Goal: Transaction & Acquisition: Obtain resource

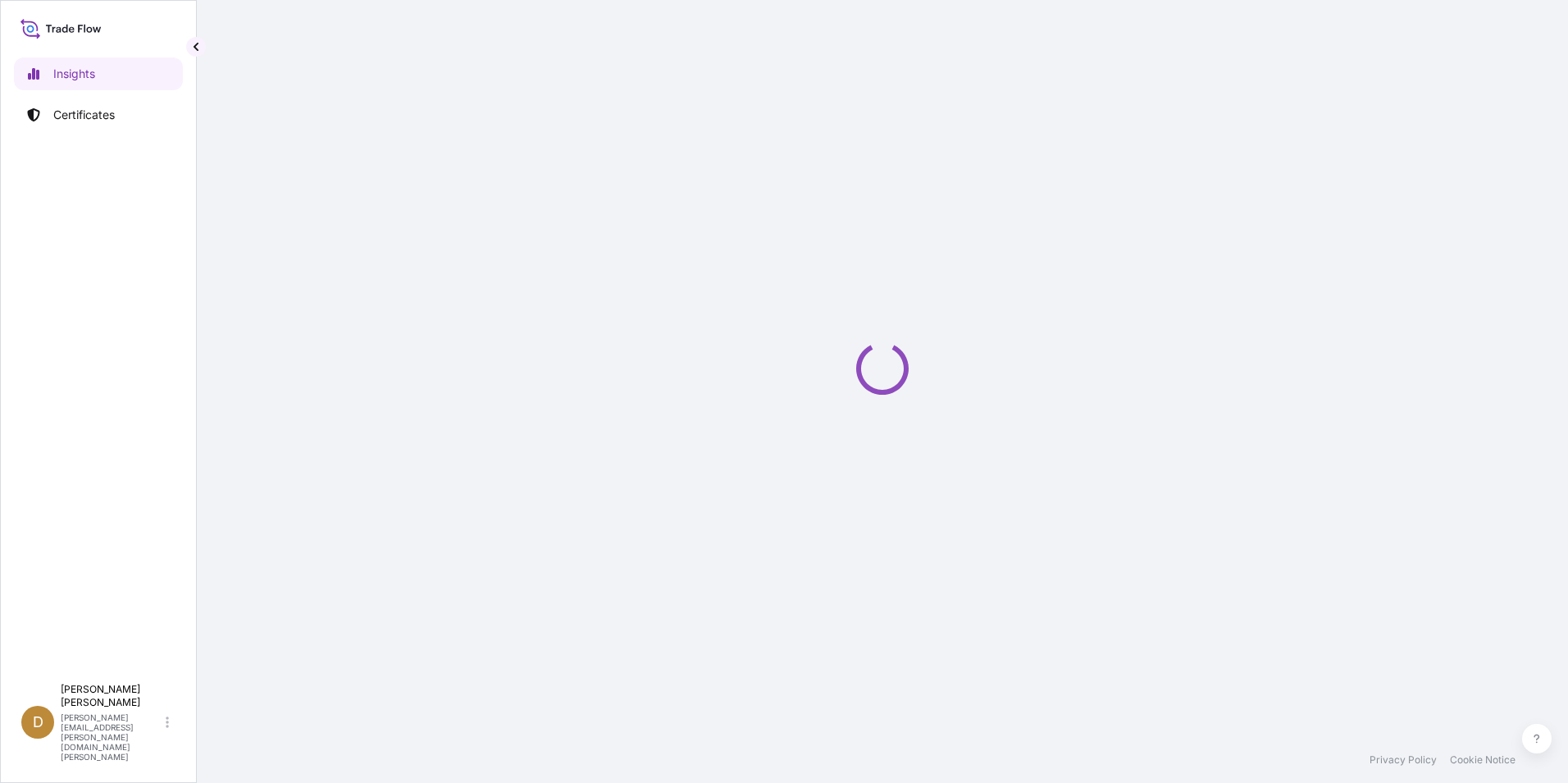
select select "2025"
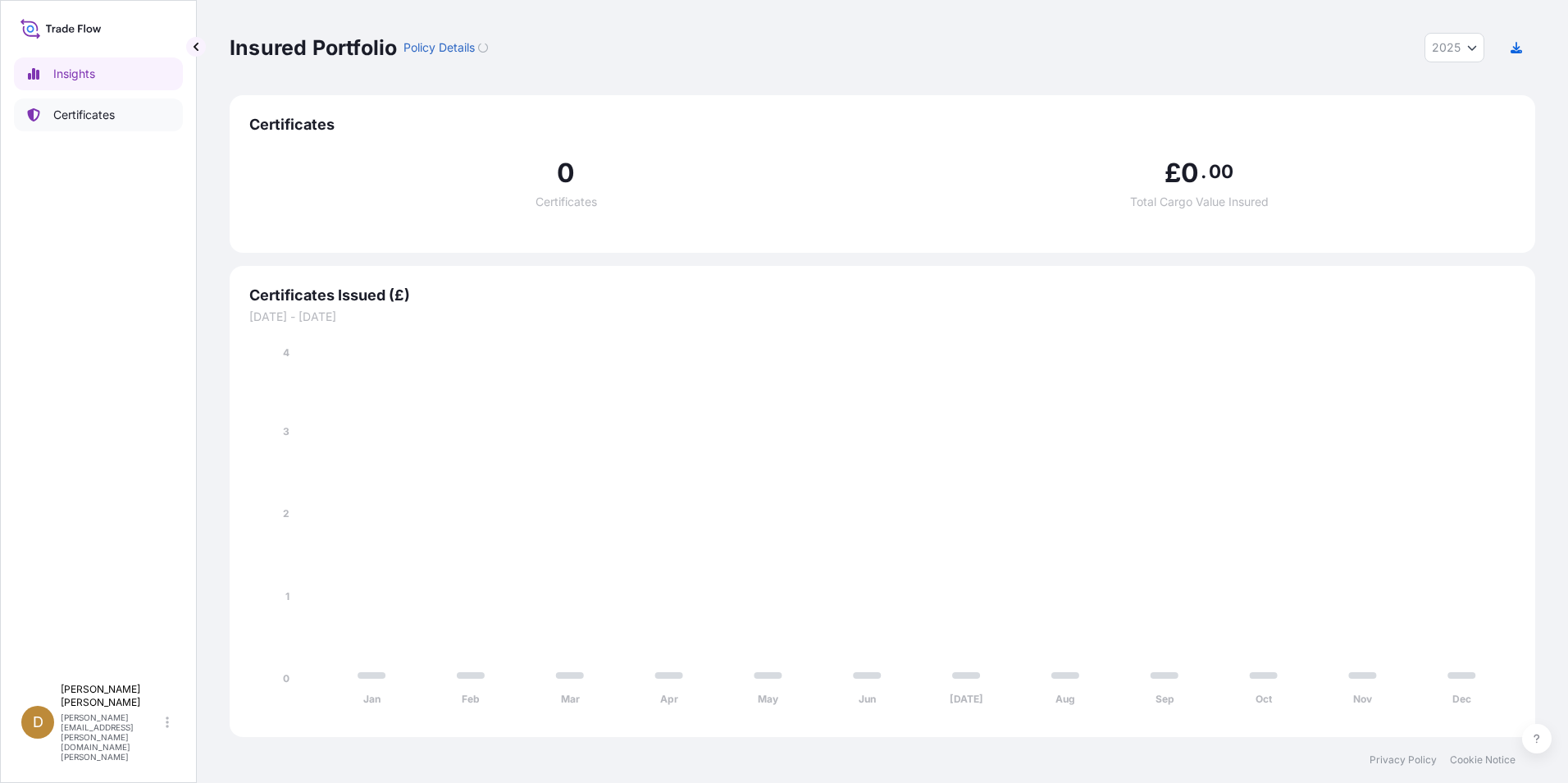
click at [86, 116] on p "Certificates" at bounding box center [84, 114] width 62 height 16
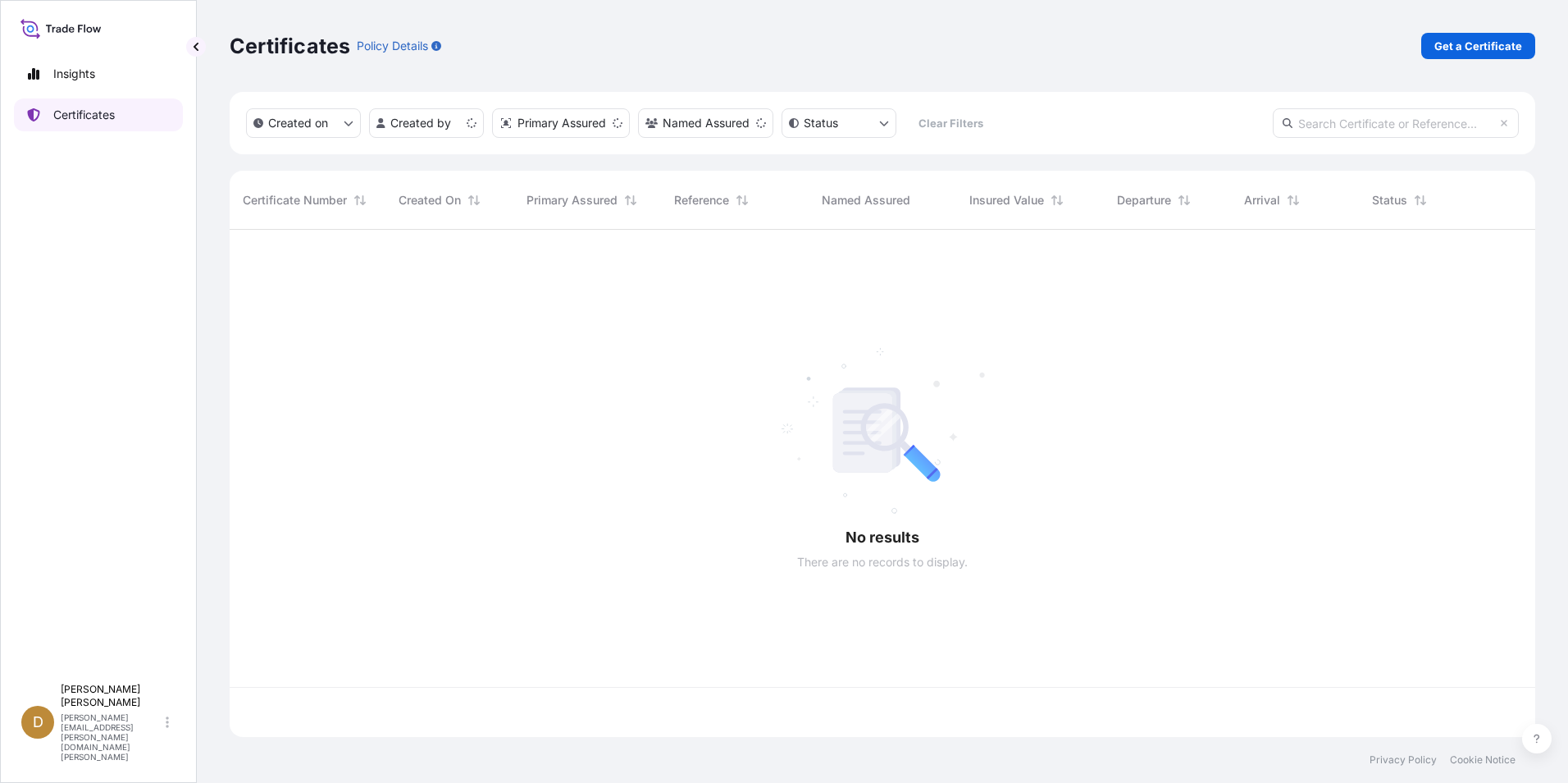
scroll to position [504, 1293]
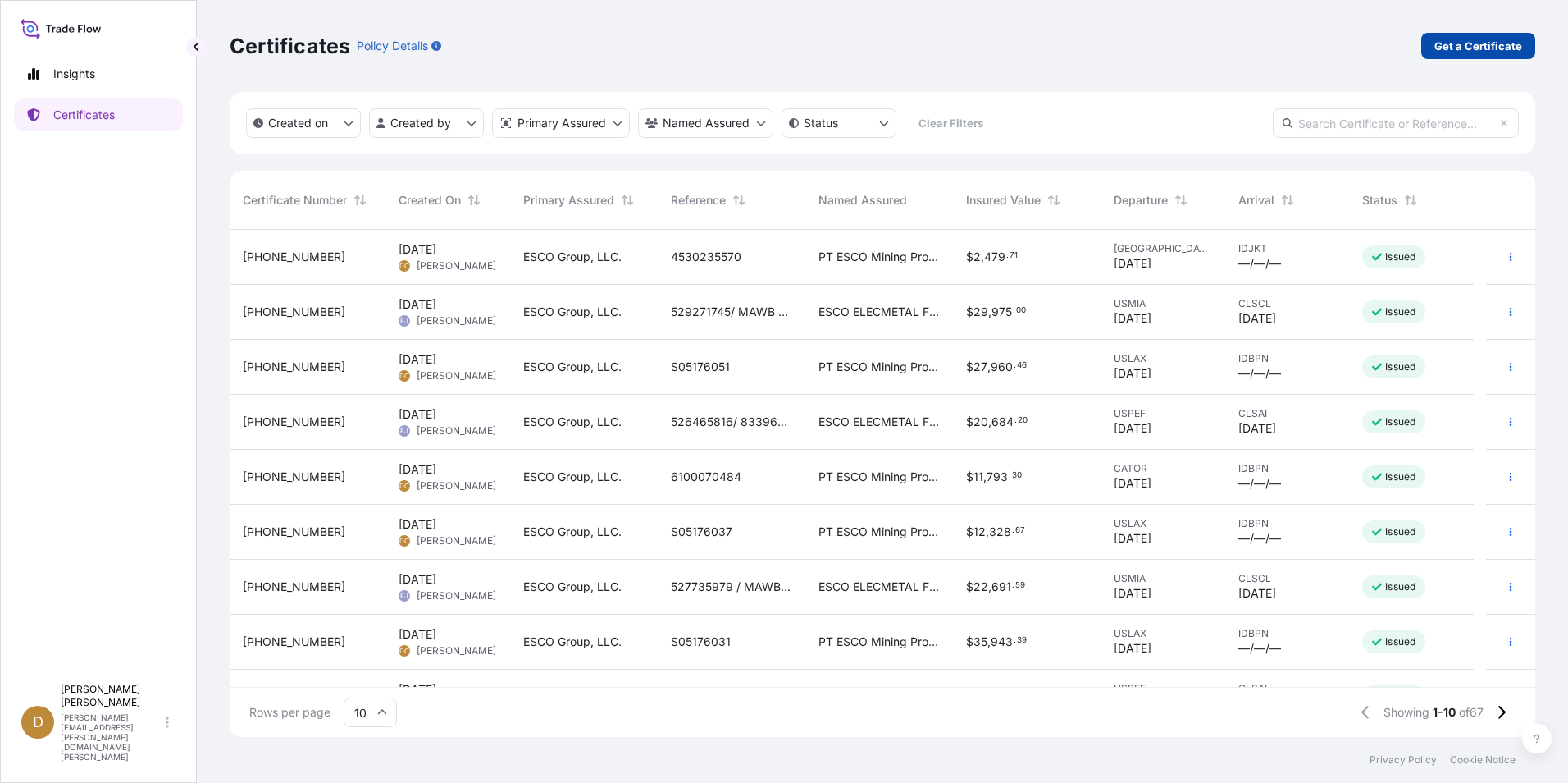
click at [1457, 45] on p "Get a Certificate" at bounding box center [1478, 45] width 87 height 16
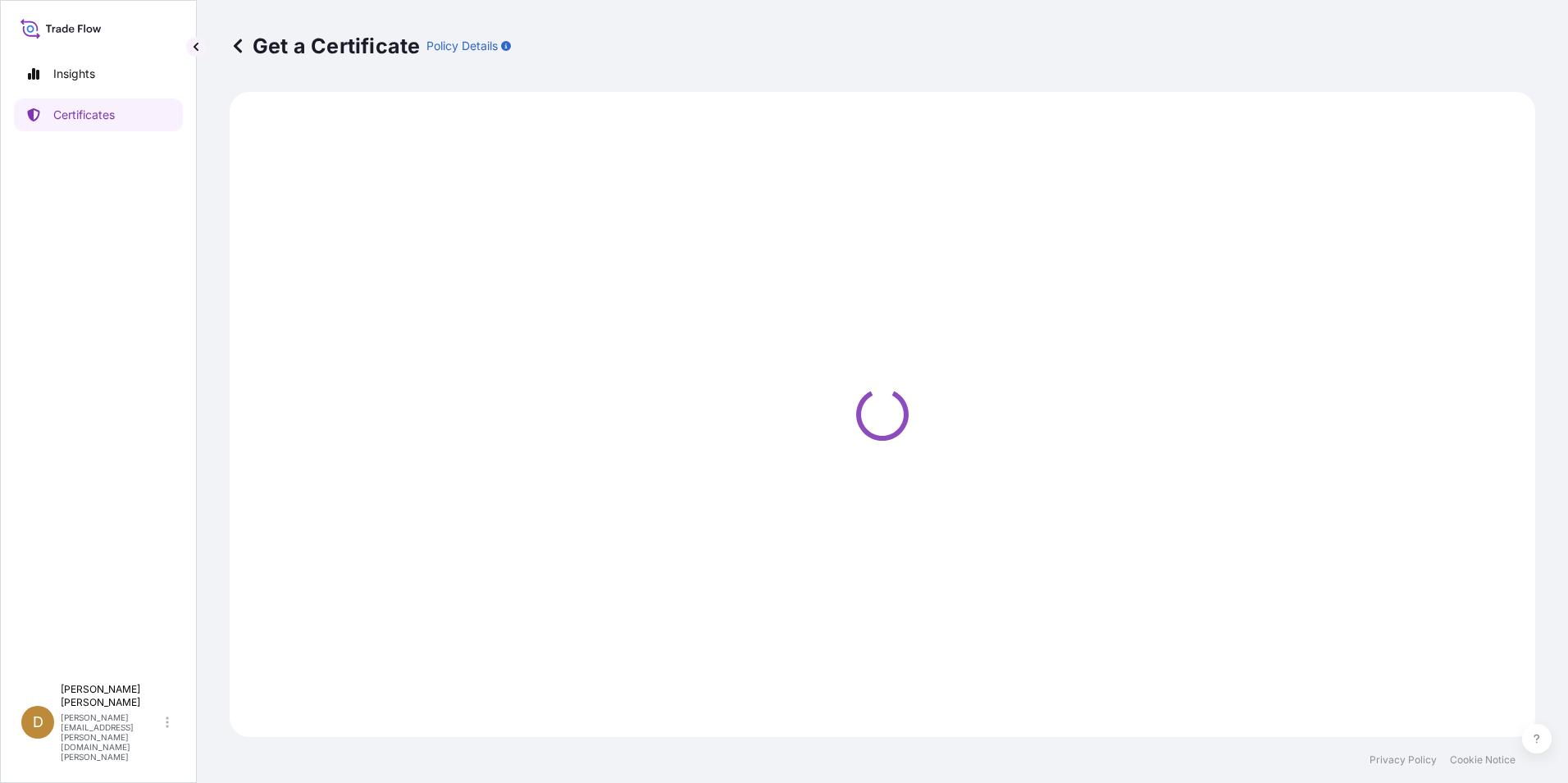
select select "Ocean Vessel"
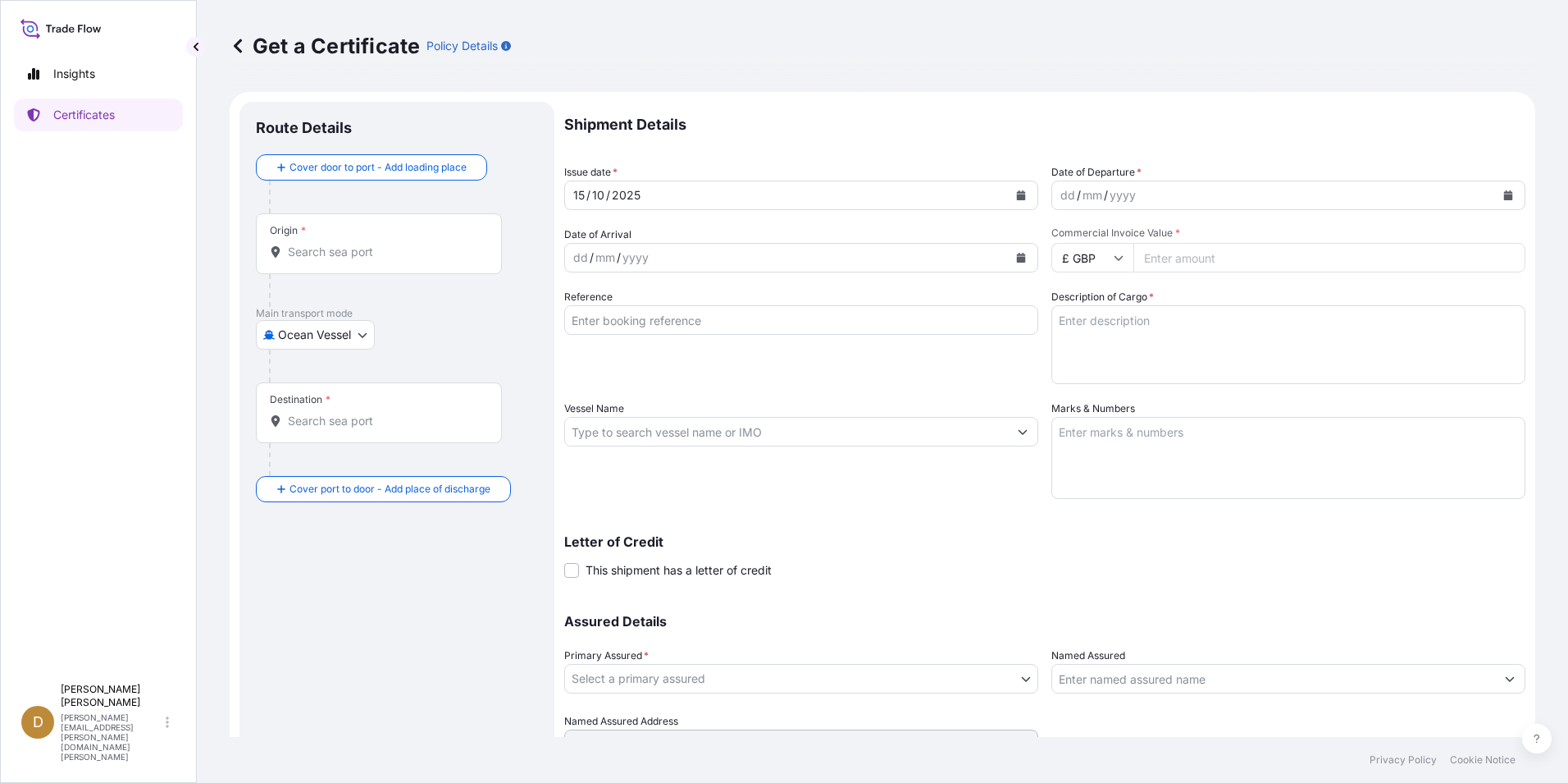
click at [354, 256] on input "Origin *" at bounding box center [384, 251] width 193 height 16
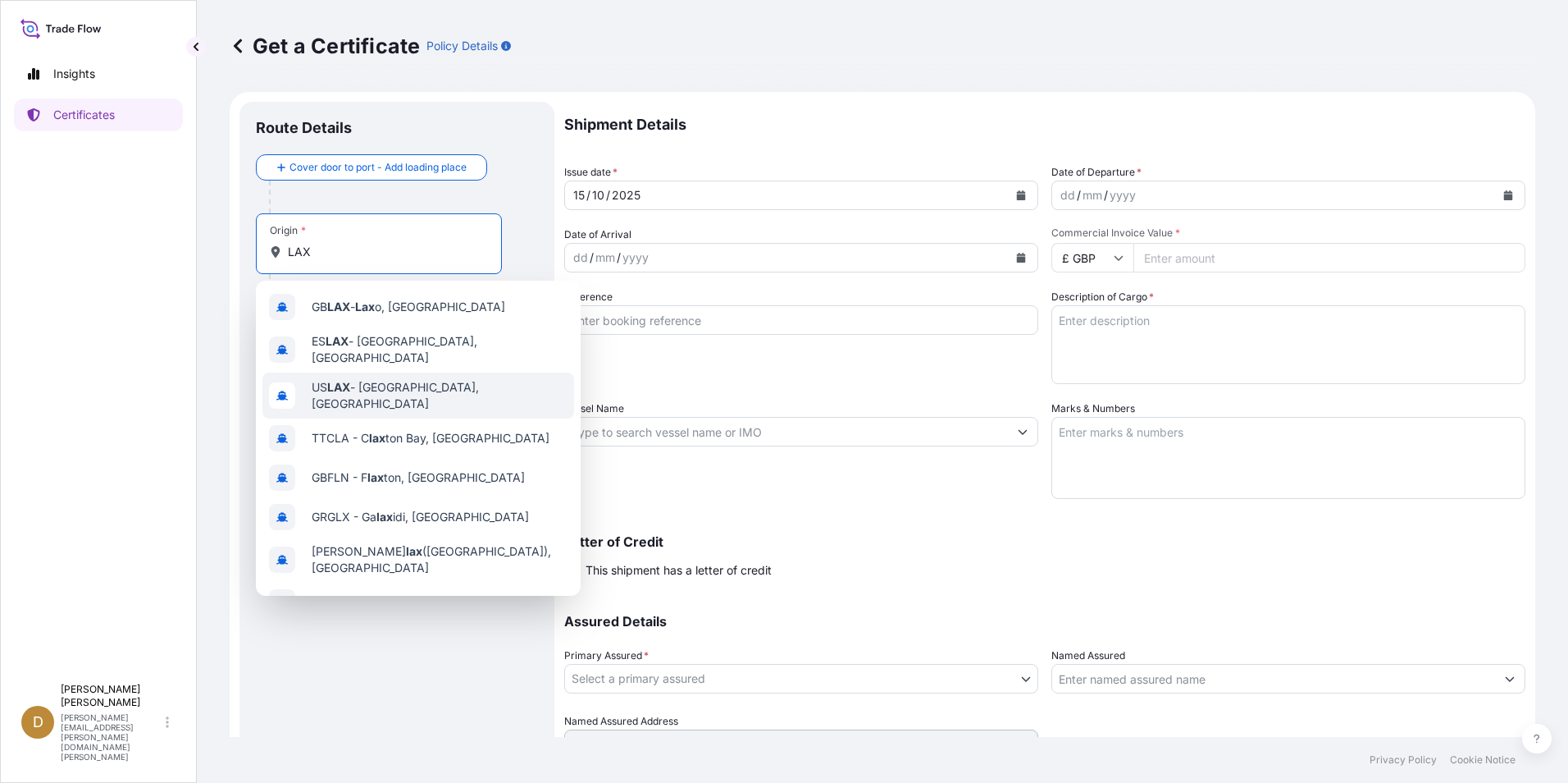
click at [365, 391] on span "US LAX - [GEOGRAPHIC_DATA], [GEOGRAPHIC_DATA]" at bounding box center [439, 395] width 256 height 33
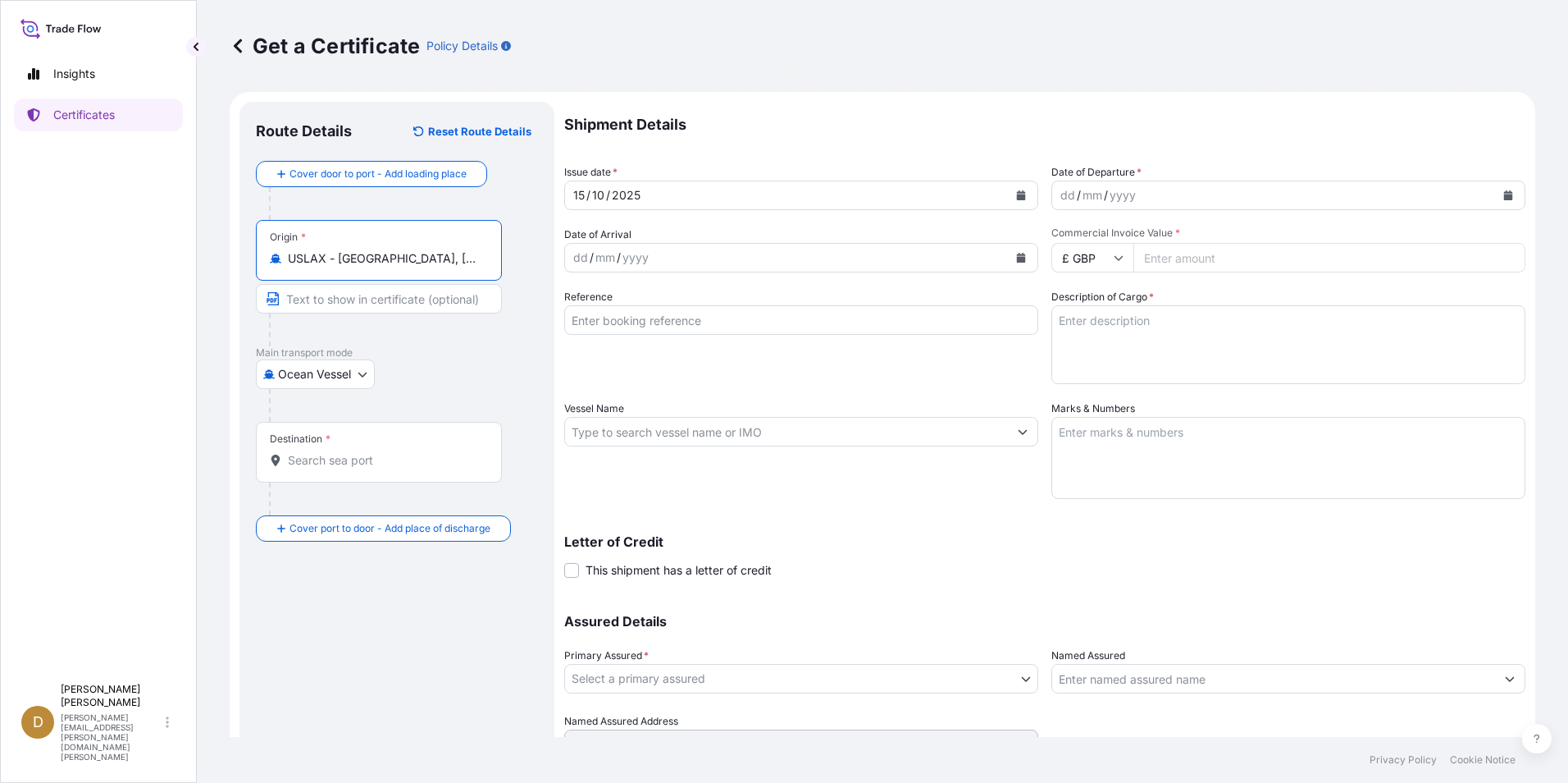
type input "USLAX - [GEOGRAPHIC_DATA], [GEOGRAPHIC_DATA]"
click at [343, 446] on div "Destination *" at bounding box center [379, 451] width 246 height 61
click at [343, 452] on input "Destination *" at bounding box center [384, 460] width 193 height 16
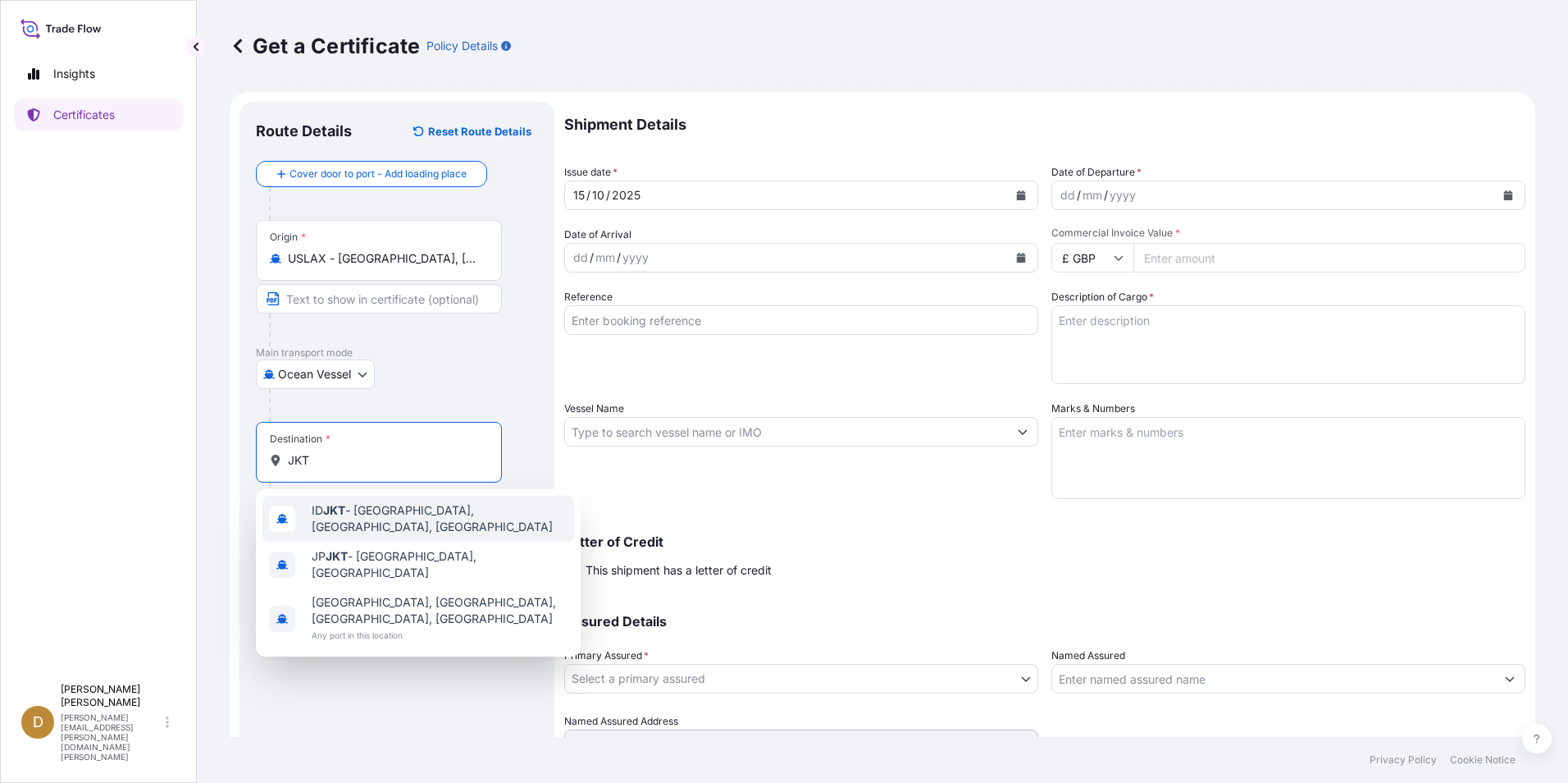
click at [372, 511] on span "ID JKT - [GEOGRAPHIC_DATA], [GEOGRAPHIC_DATA], [GEOGRAPHIC_DATA]" at bounding box center [439, 518] width 256 height 33
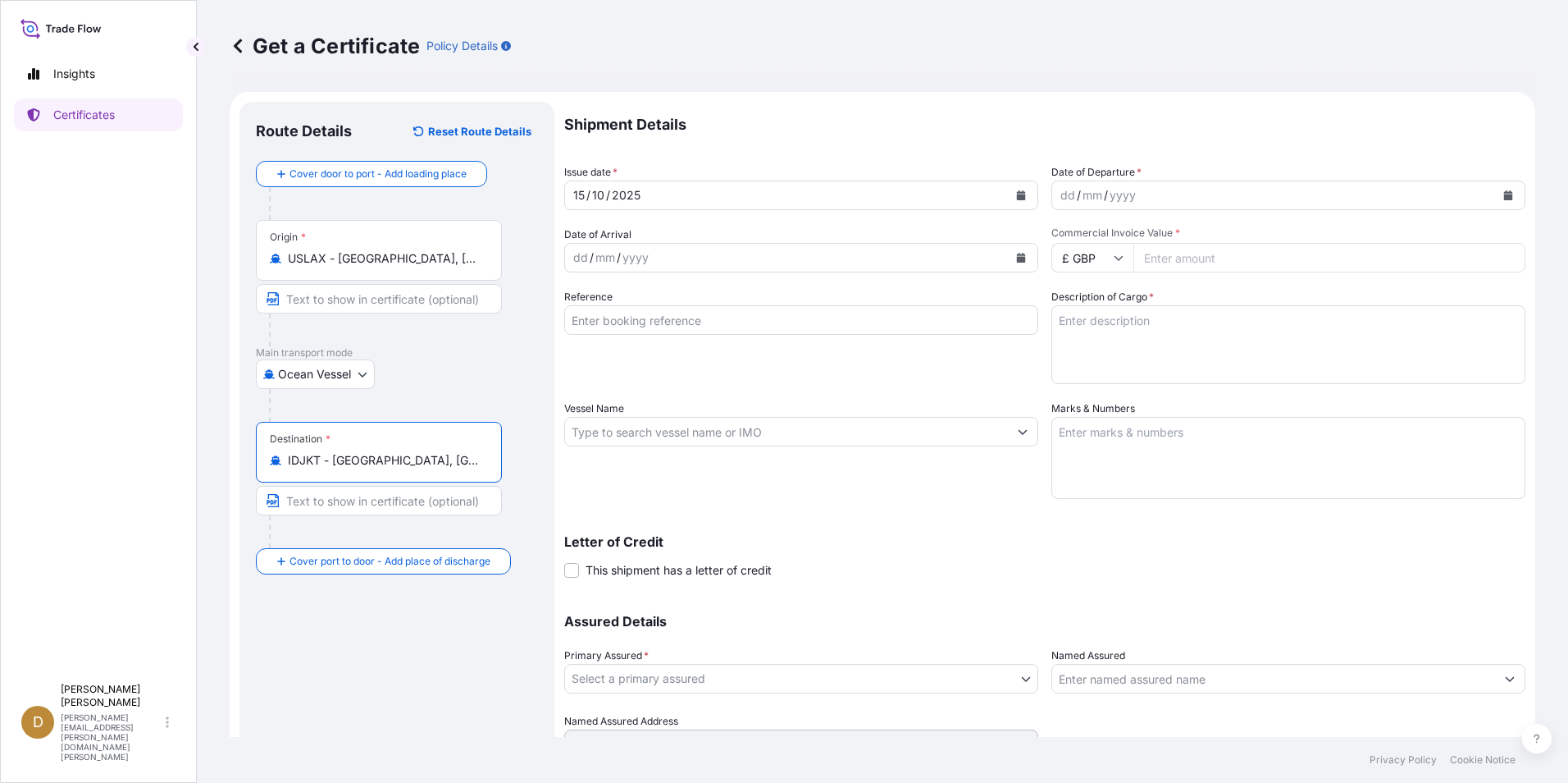
type input "IDJKT - [GEOGRAPHIC_DATA], [GEOGRAPHIC_DATA], [GEOGRAPHIC_DATA]"
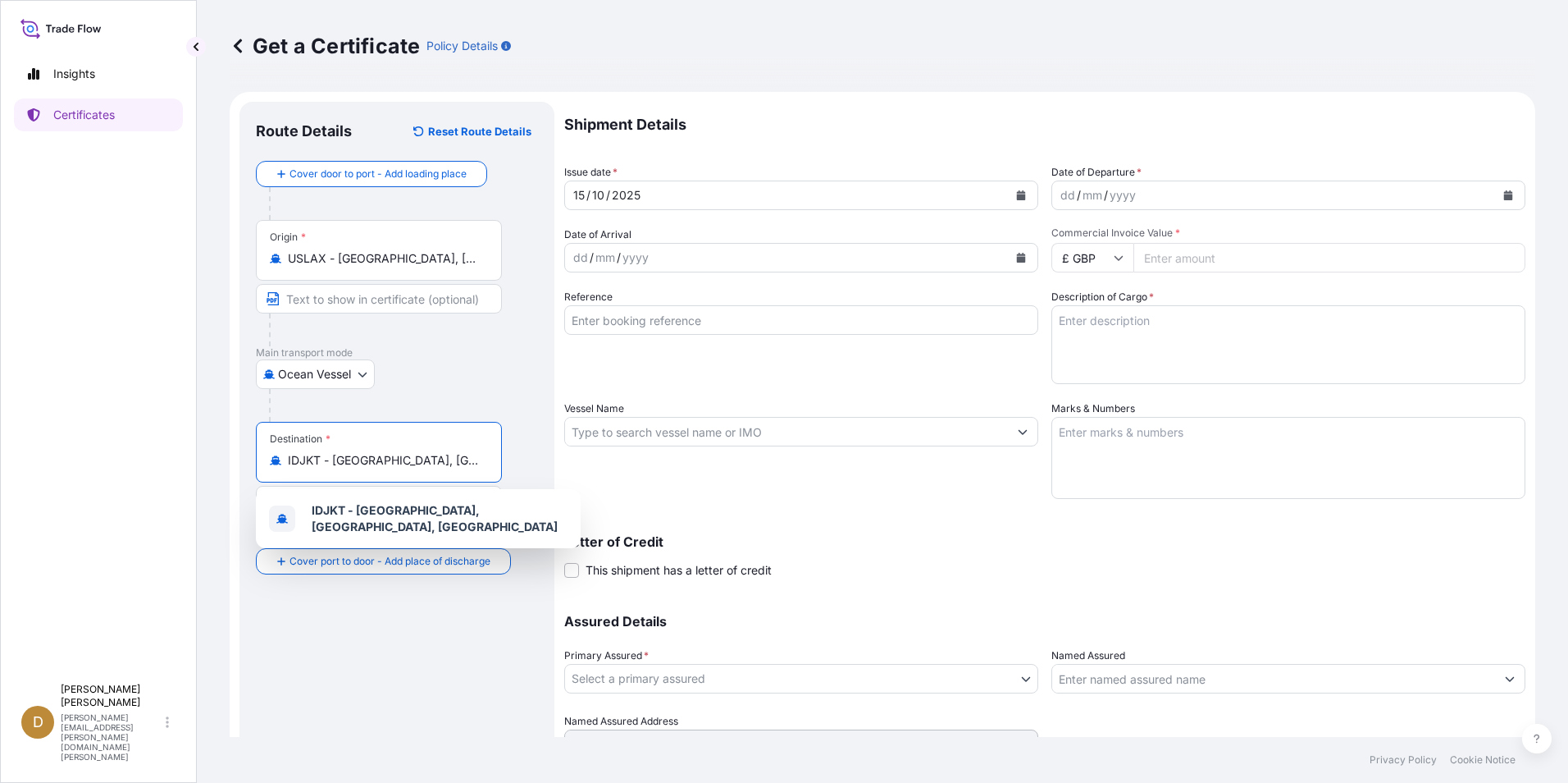
click at [639, 316] on input "Reference" at bounding box center [801, 319] width 474 height 30
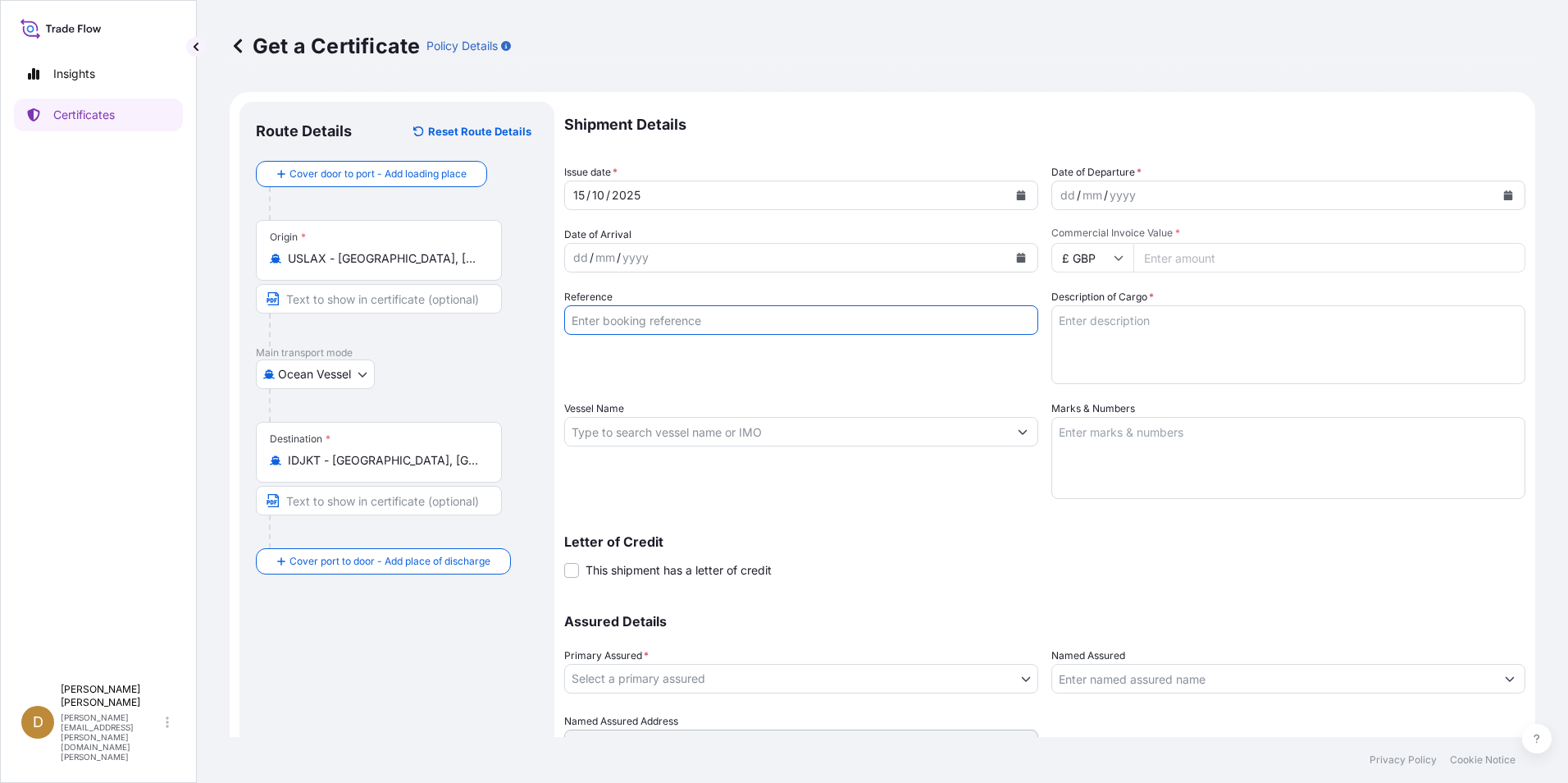
paste input "6180063049"
type input "6180063049"
click at [1504, 197] on icon "Calendar" at bounding box center [1507, 195] width 9 height 10
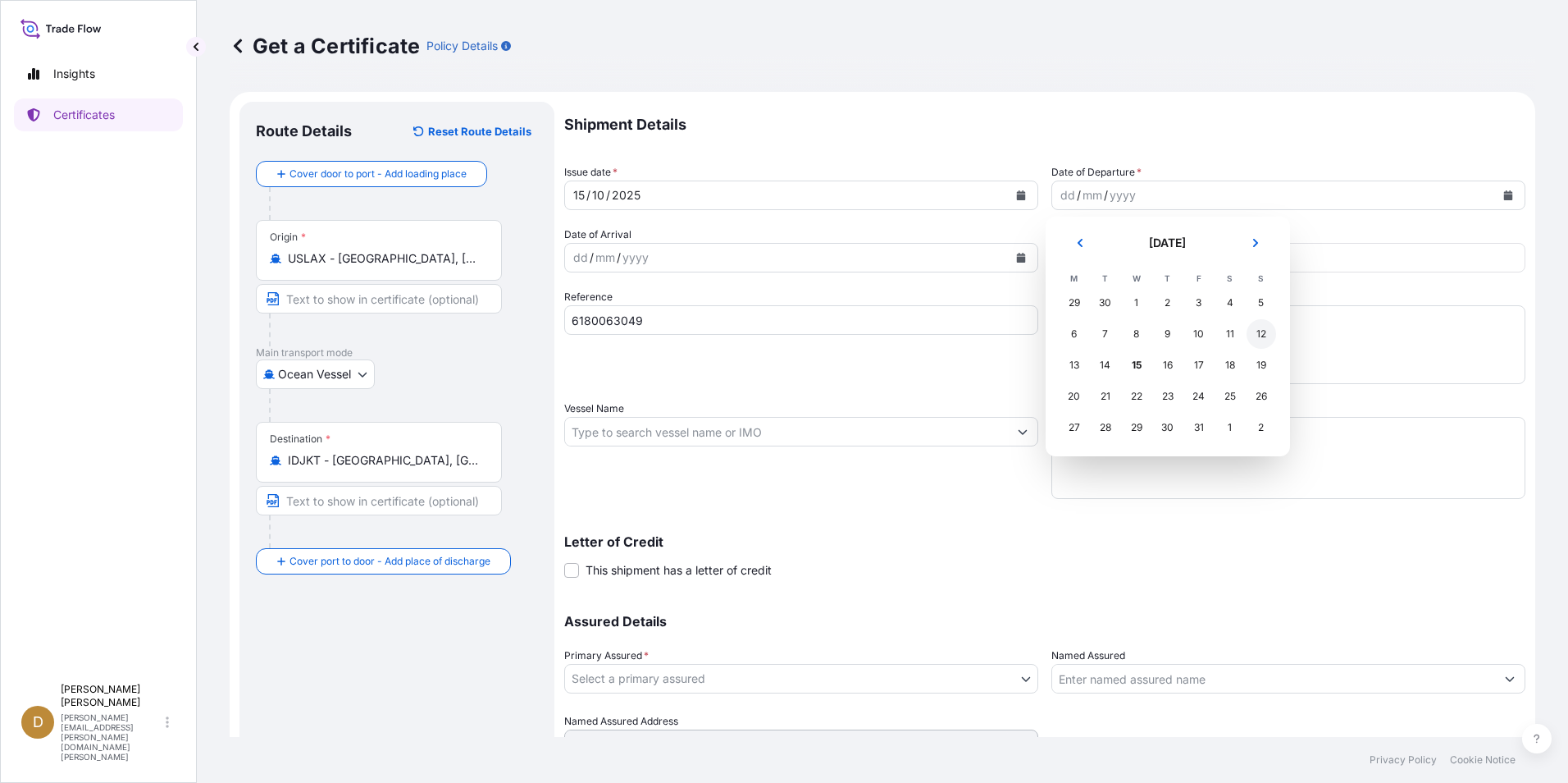
click at [1259, 336] on div "12" at bounding box center [1260, 334] width 30 height 30
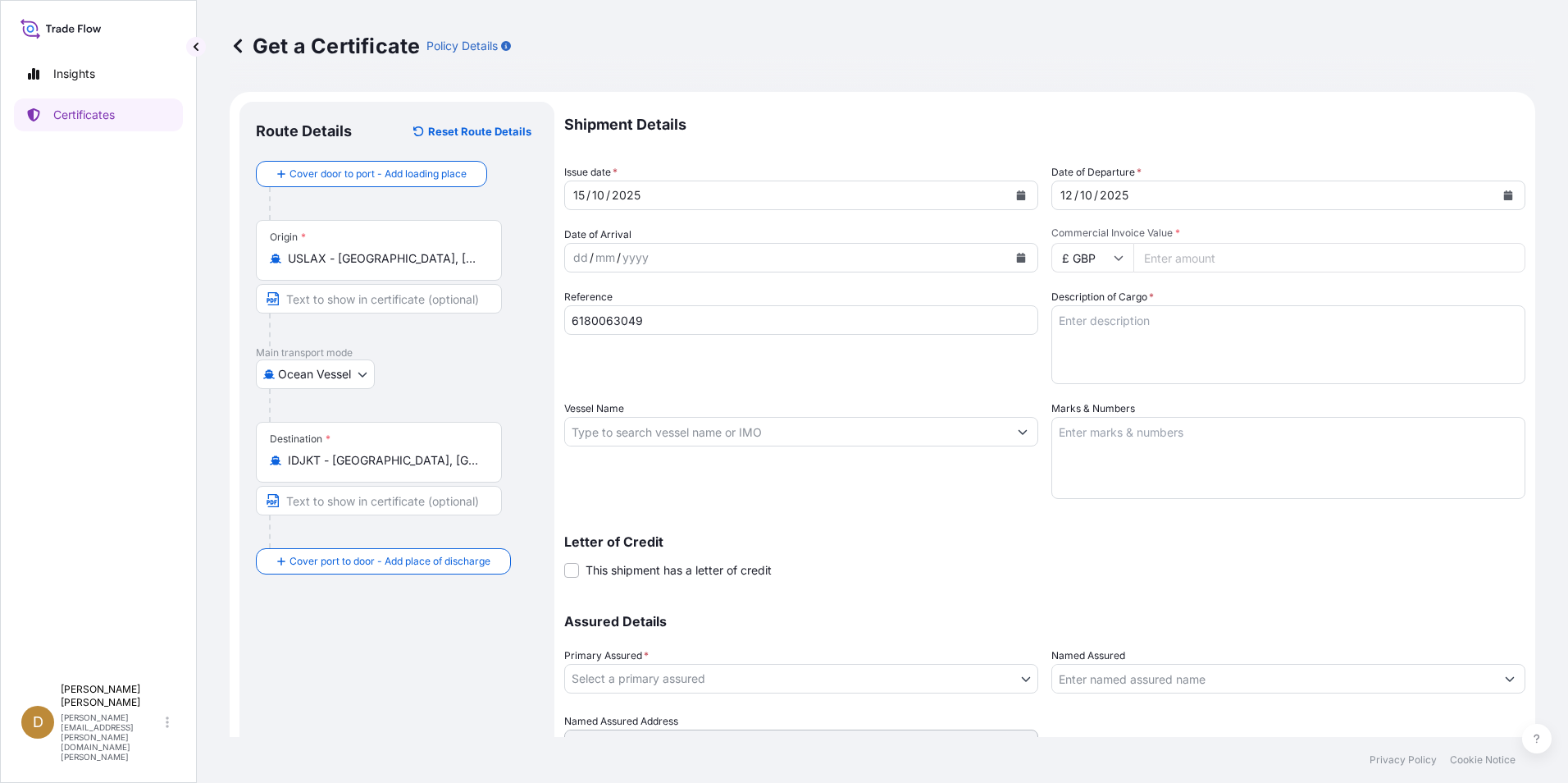
click at [1118, 249] on input "£ GBP" at bounding box center [1091, 257] width 82 height 30
click at [1074, 371] on div "$ USD" at bounding box center [1086, 371] width 69 height 31
type input "$ USD"
click at [1196, 251] on input "Commercial Invoice Value *" at bounding box center [1330, 257] width 392 height 30
type input "18014.86"
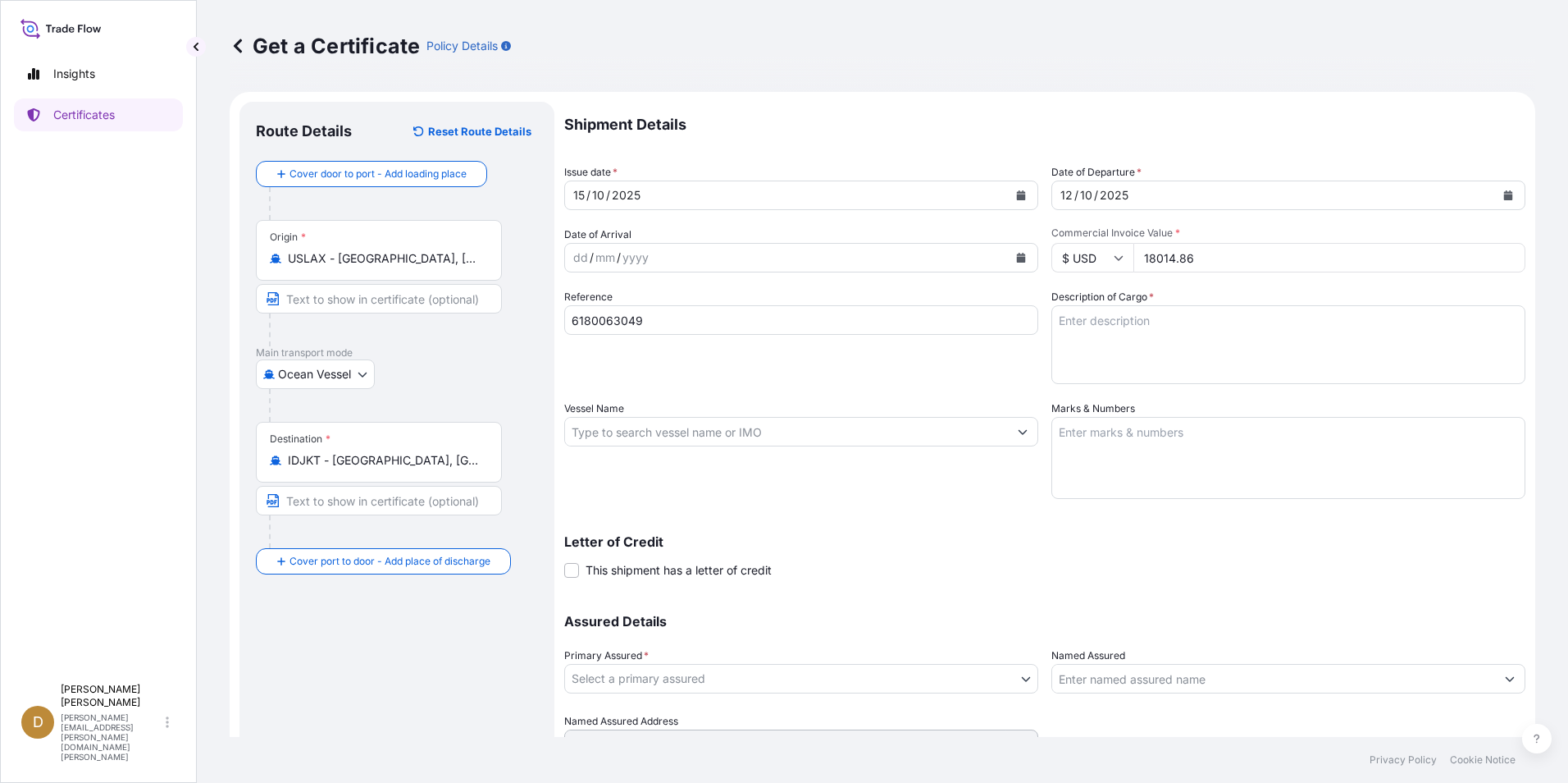
click at [1149, 324] on textarea "Description of Cargo *" at bounding box center [1287, 344] width 474 height 79
click at [1146, 321] on textarea "Description of Cargo *" at bounding box center [1287, 344] width 474 height 79
paste textarea "[PHONE_NUMBER] Excavating Teeth"
type textarea "[PHONE_NUMBER] Excavating Teeth"
click at [678, 323] on input "6180063049" at bounding box center [801, 319] width 474 height 30
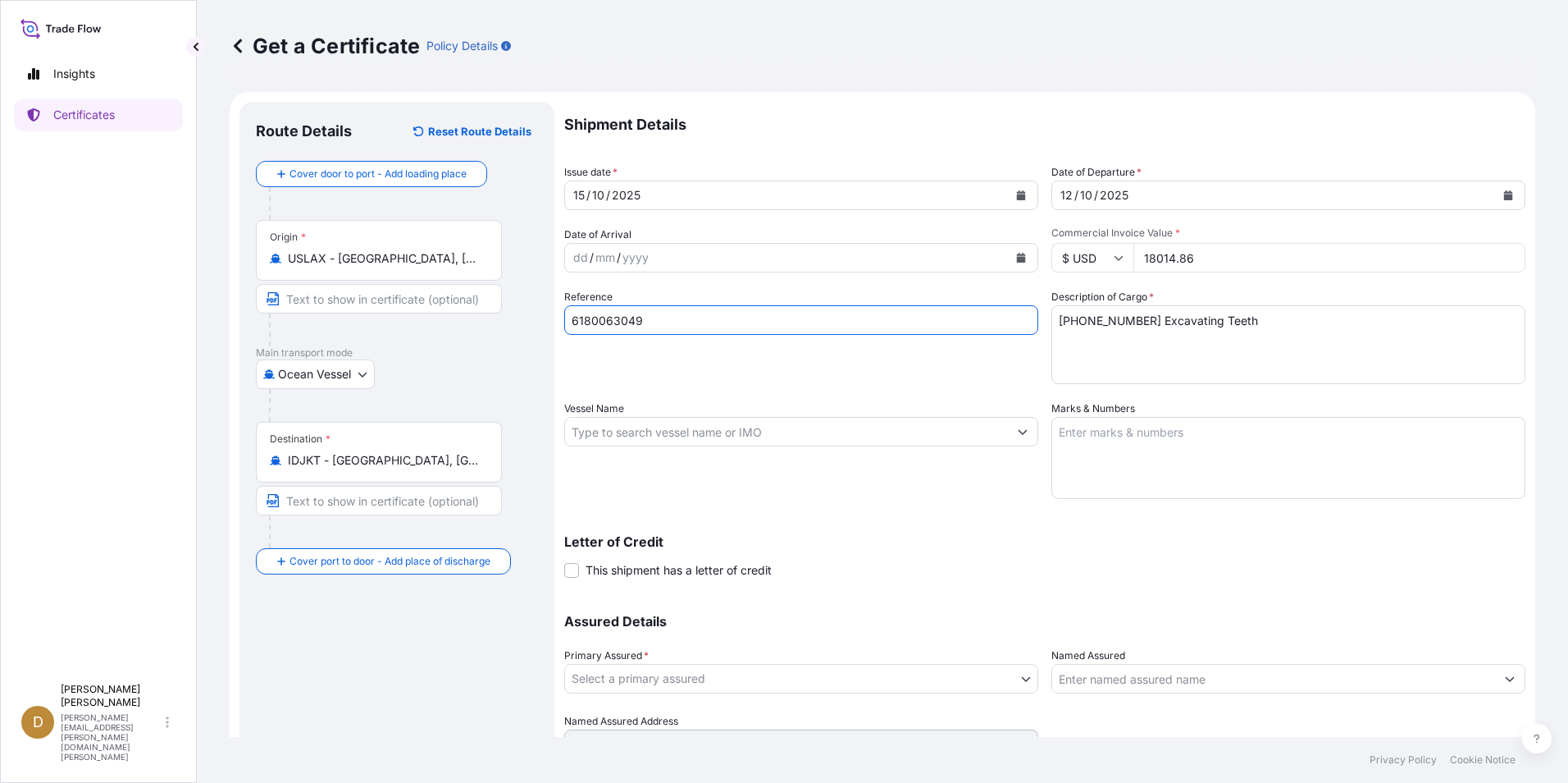
drag, startPoint x: 638, startPoint y: 318, endPoint x: 508, endPoint y: 315, distance: 130.0
click at [531, 318] on form "Route Details Reset Route Details Cover door to port - Add loading place Place …" at bounding box center [883, 453] width 1306 height 722
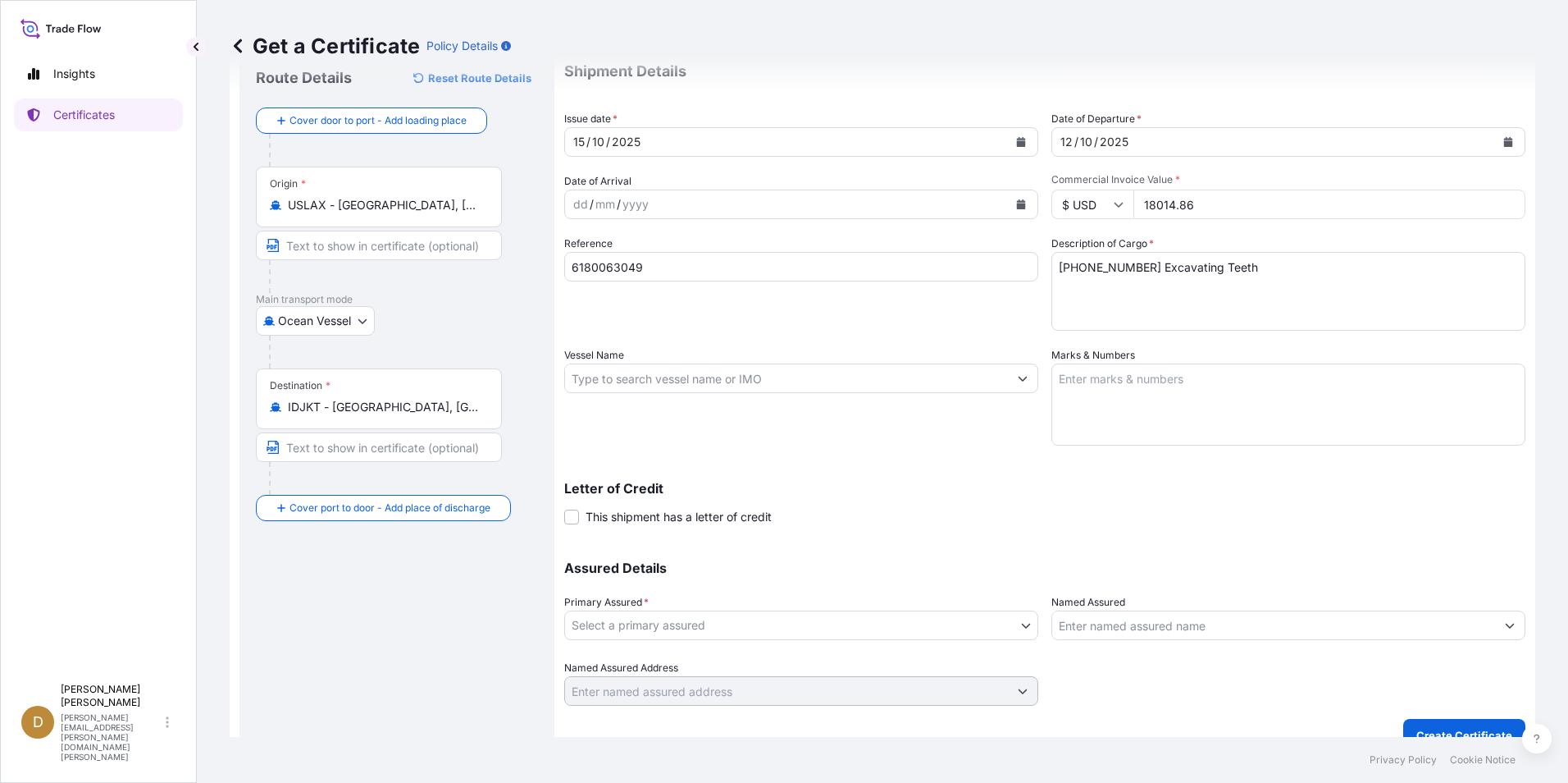
scroll to position [78, 0]
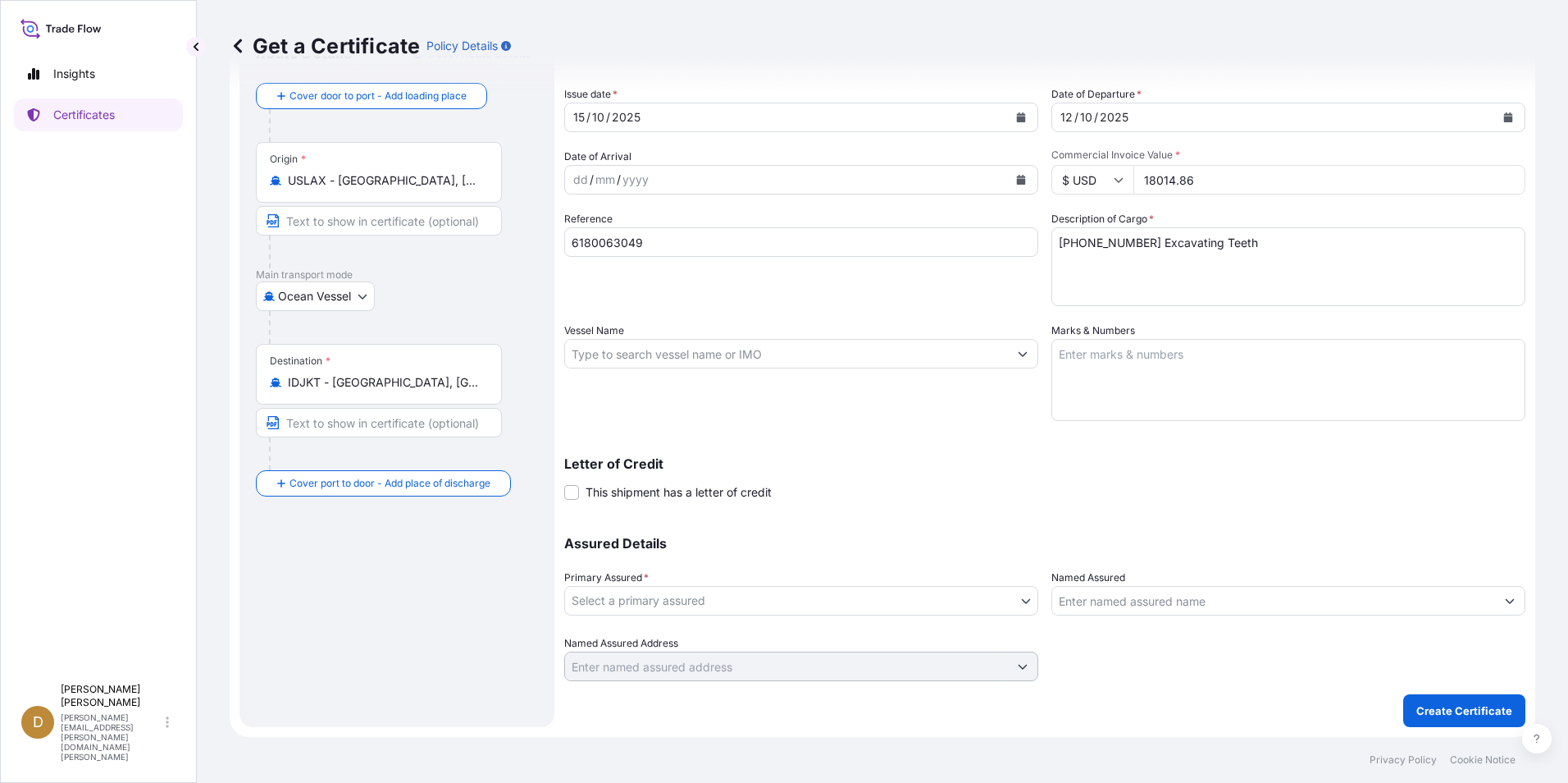
click at [1016, 599] on body "Insights Certificates D Dancel Canelas [EMAIL_ADDRESS][PERSON_NAME][DOMAIN_NAME…" at bounding box center [784, 392] width 1568 height 783
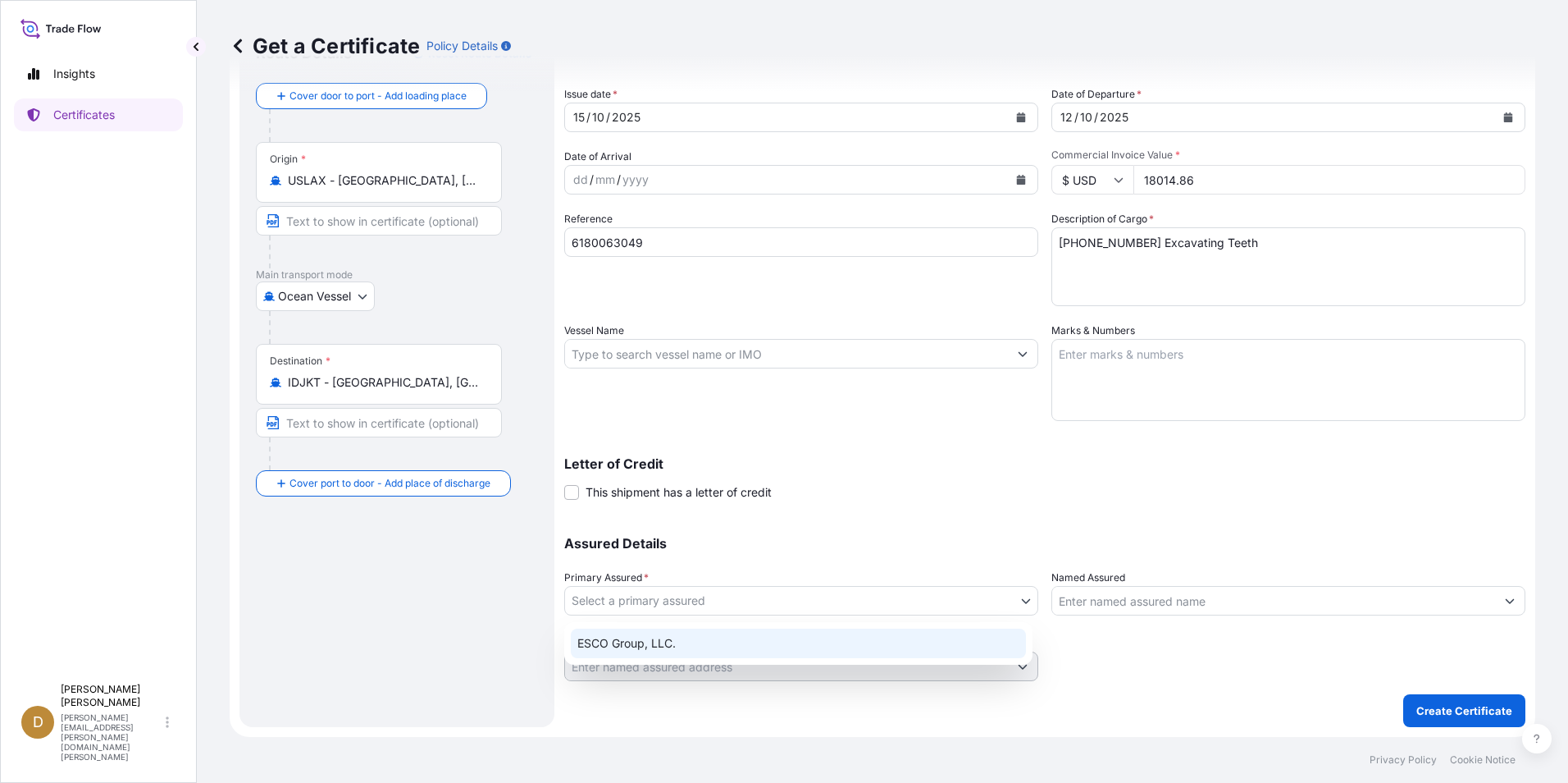
click at [660, 642] on div "ESCO Group, LLC." at bounding box center [798, 643] width 455 height 30
select select "31790"
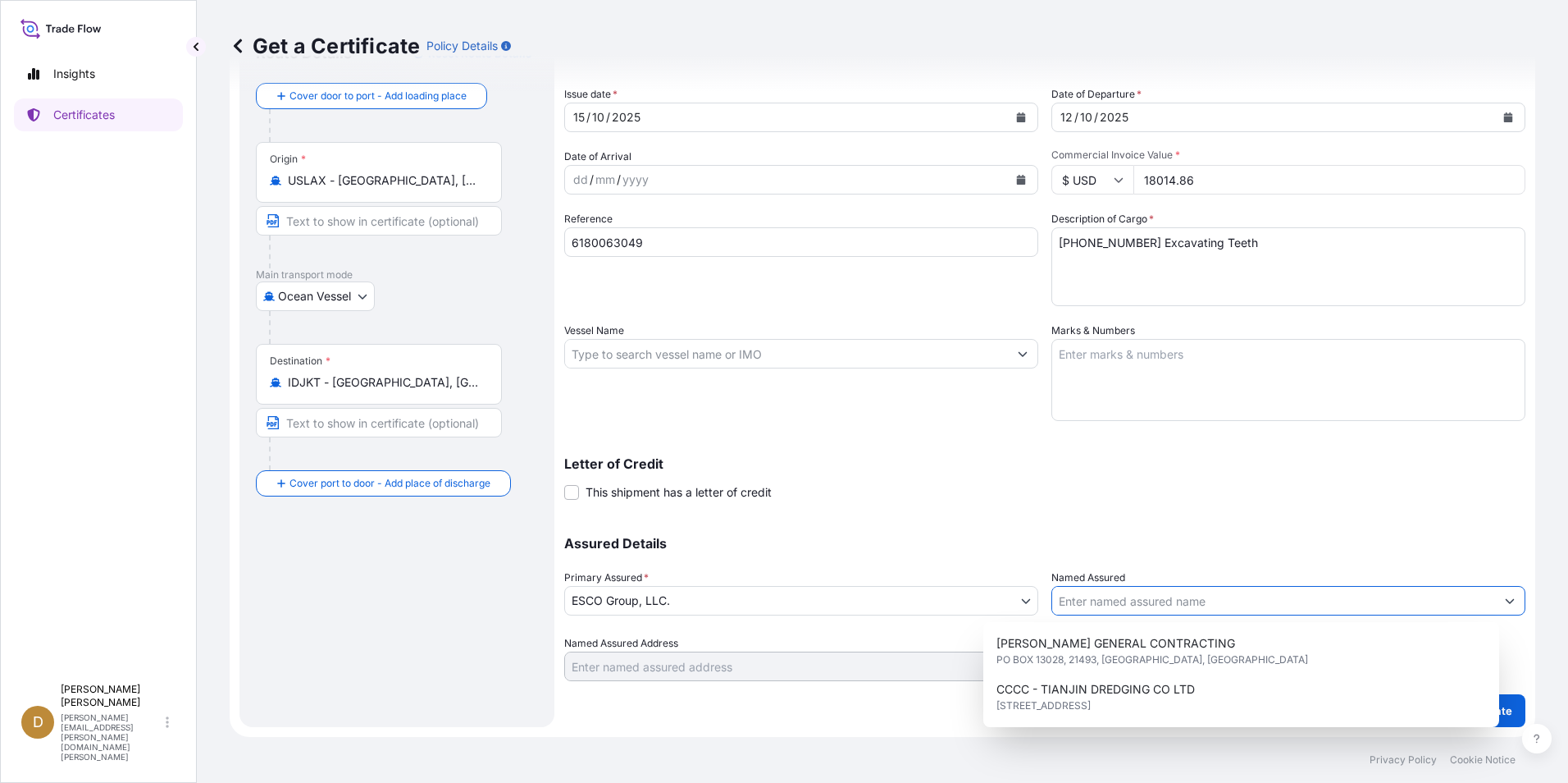
click at [1153, 604] on input "Named Assured" at bounding box center [1273, 600] width 443 height 30
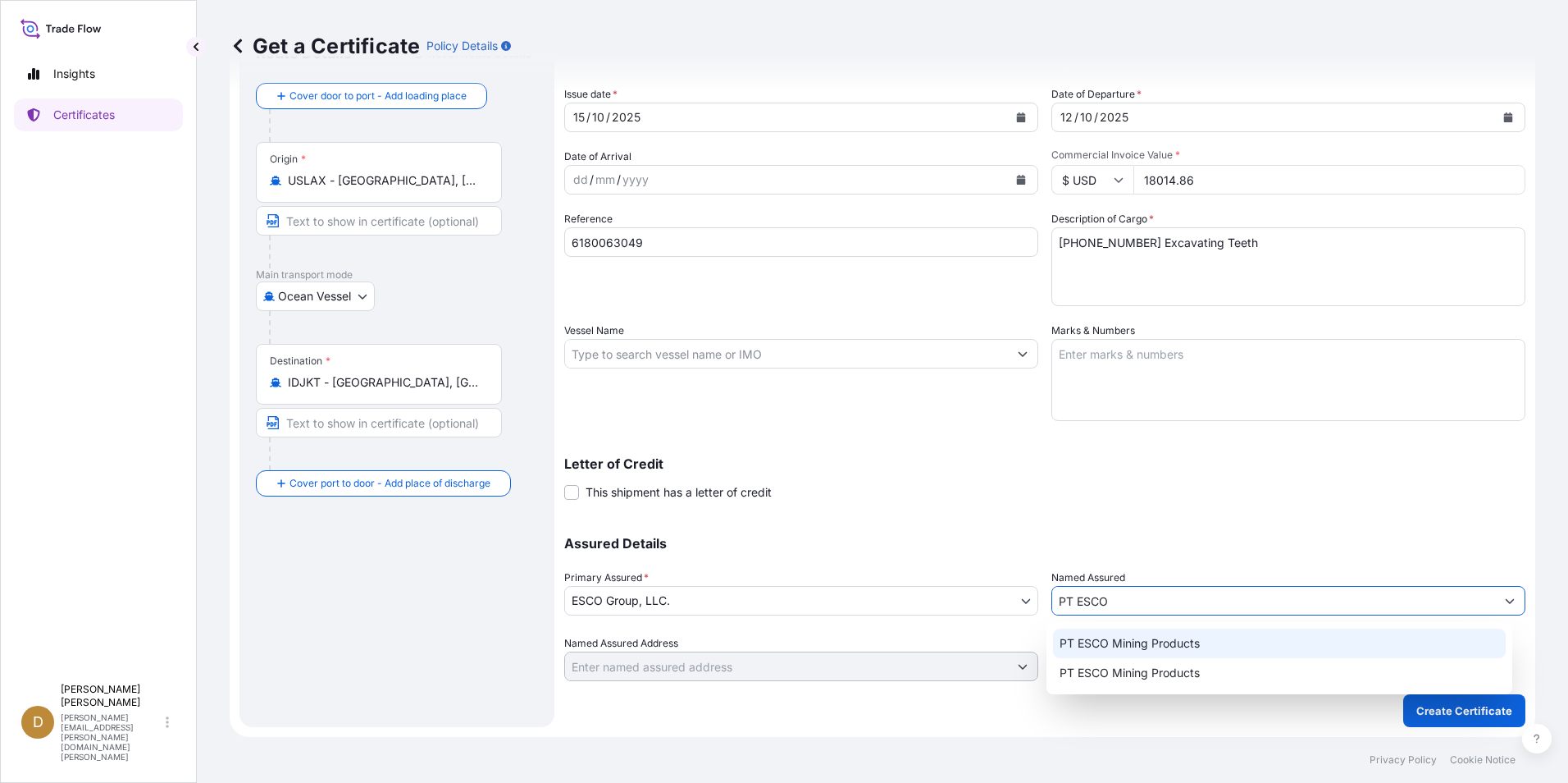
click at [1146, 641] on span "PT ESCO Mining Products" at bounding box center [1130, 643] width 140 height 16
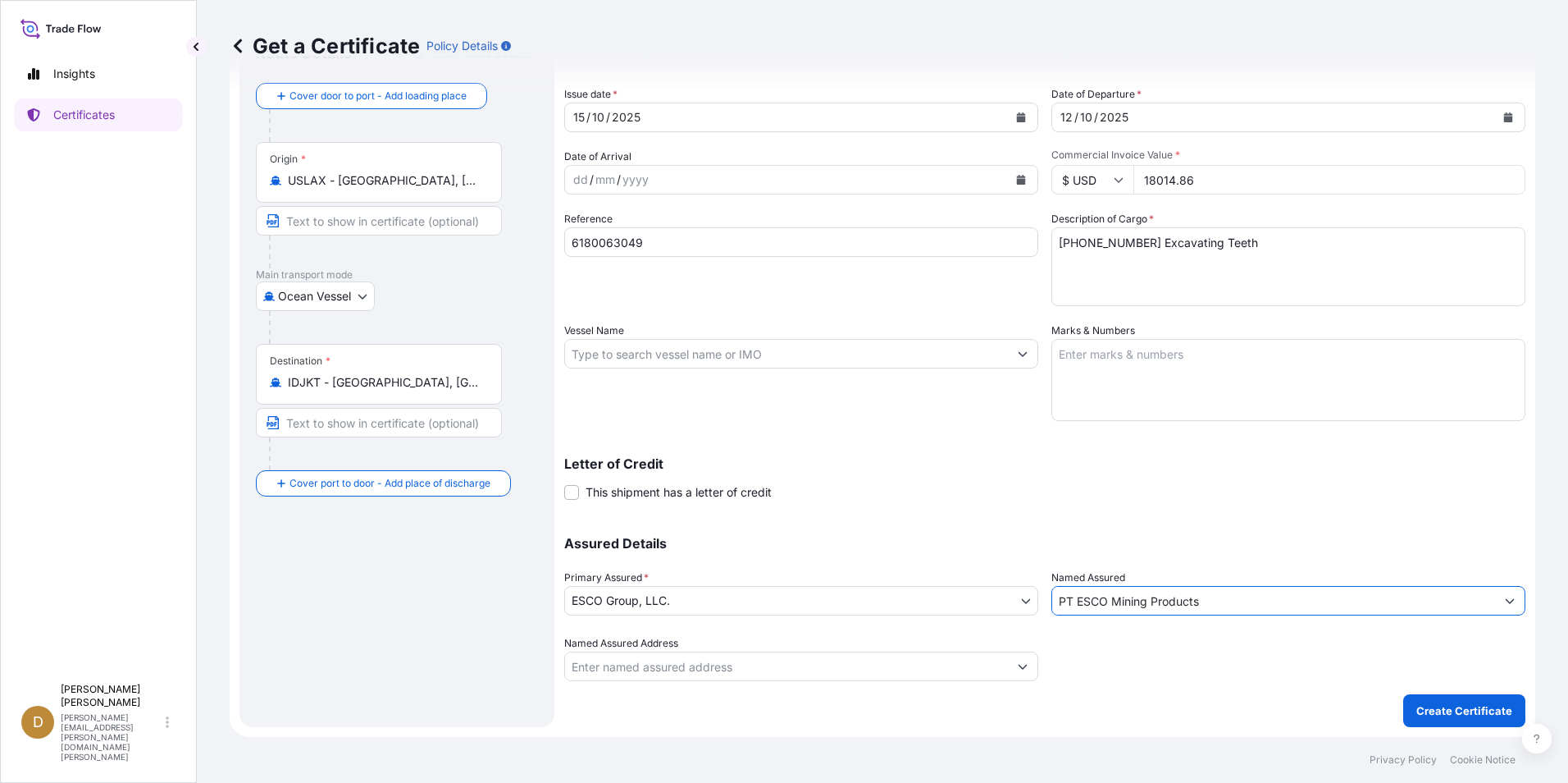
type input "PT ESCO Mining Products"
click at [878, 415] on div "Vessel Name" at bounding box center [801, 371] width 474 height 98
click at [1419, 716] on p "Create Certificate" at bounding box center [1464, 710] width 96 height 16
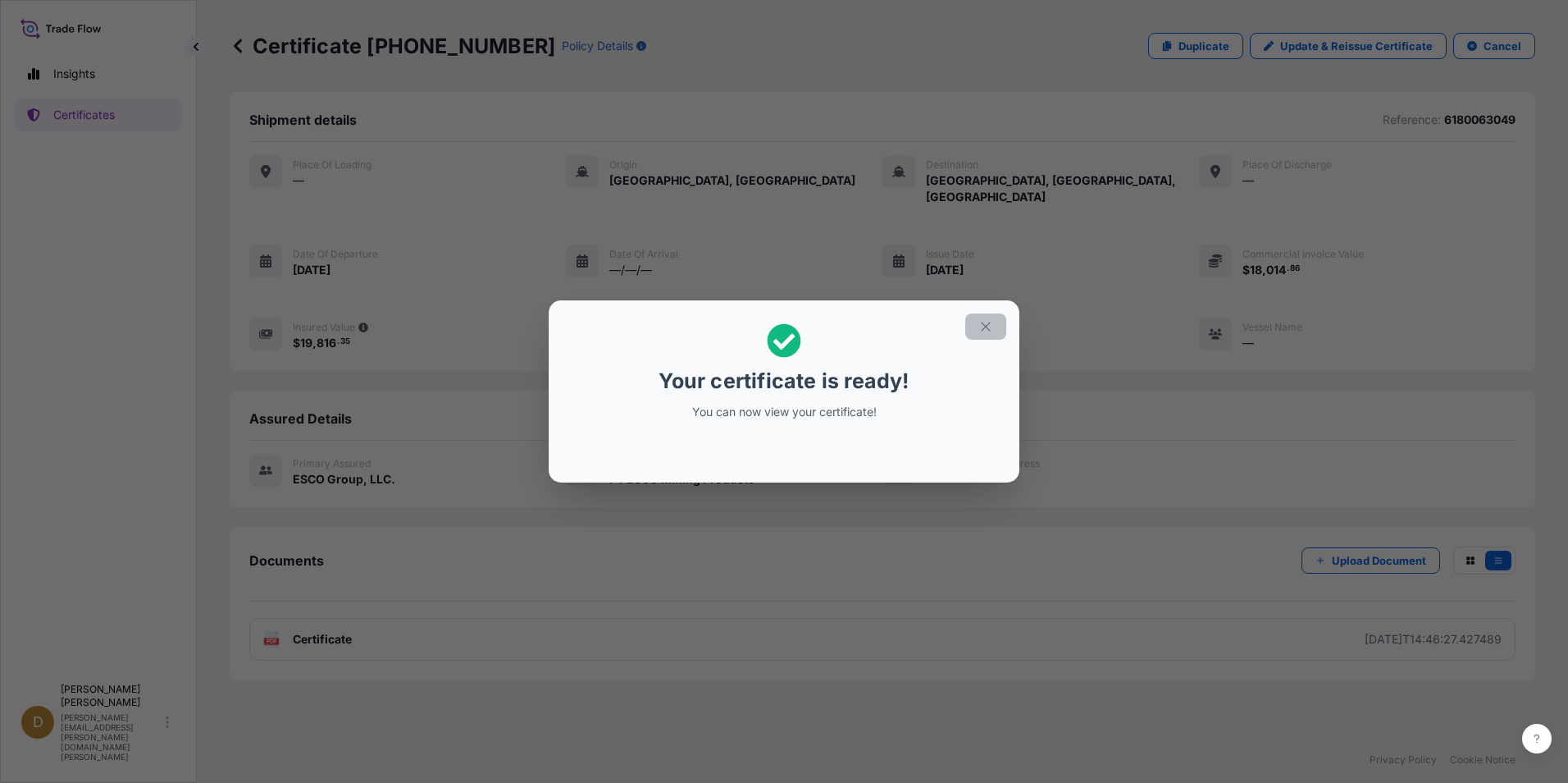
click at [991, 332] on icon "button" at bounding box center [985, 326] width 14 height 14
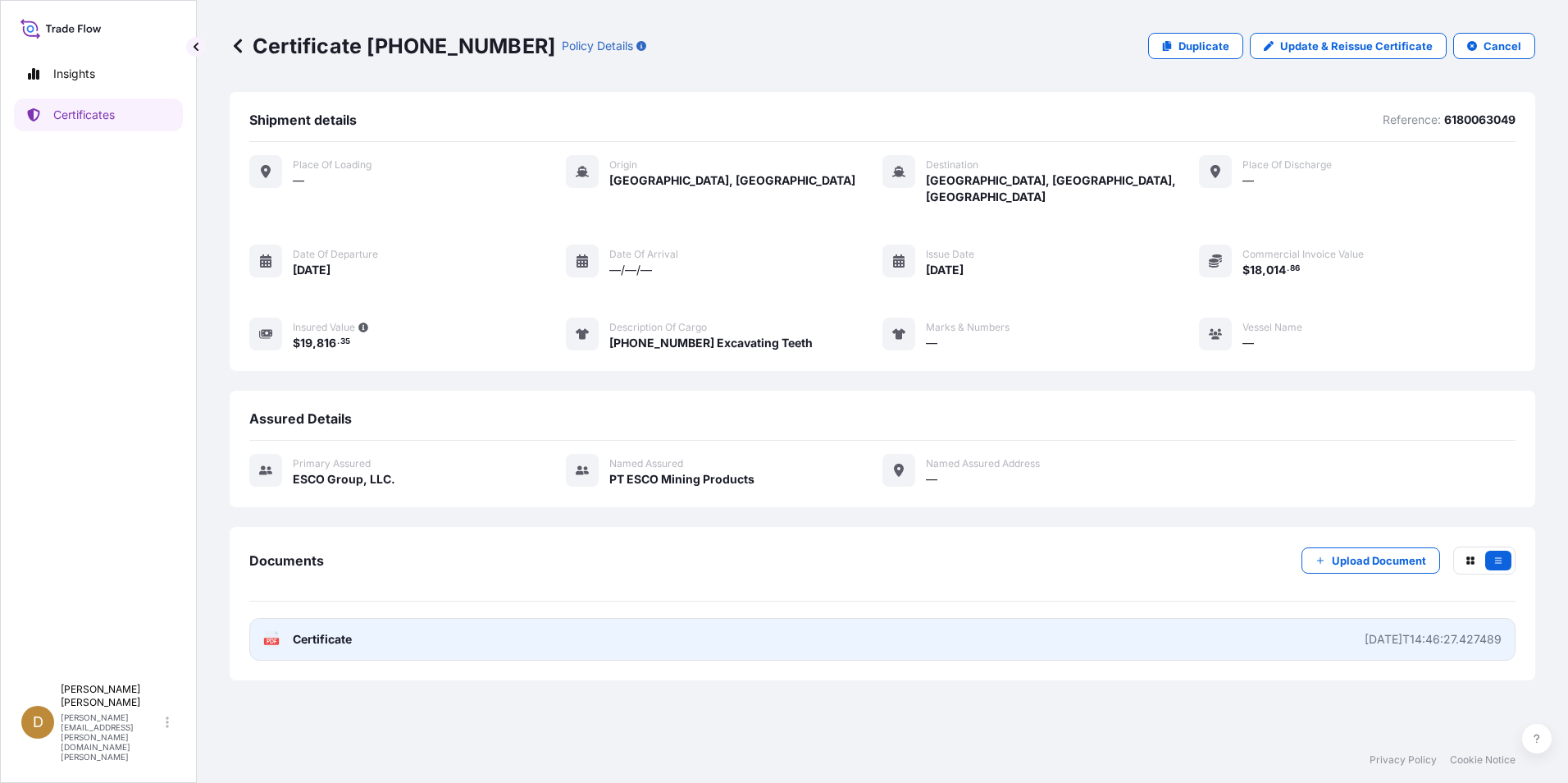
click at [1386, 632] on link "PDF Certificate [DATE]T14:46:27.427489" at bounding box center [882, 639] width 1266 height 42
